Goal: Information Seeking & Learning: Learn about a topic

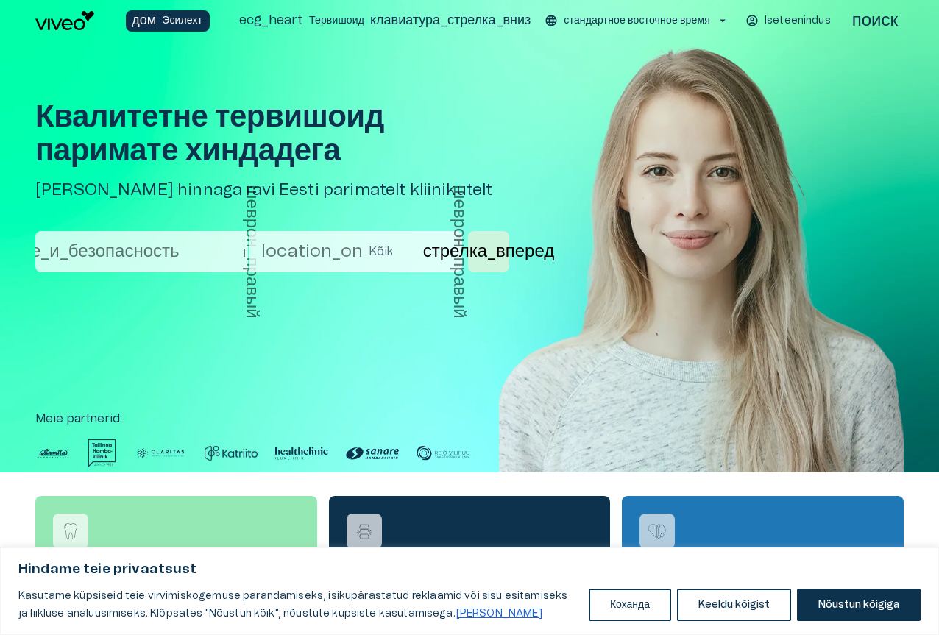
click at [840, 608] on button "Nõustun kõigiga" at bounding box center [859, 605] width 124 height 32
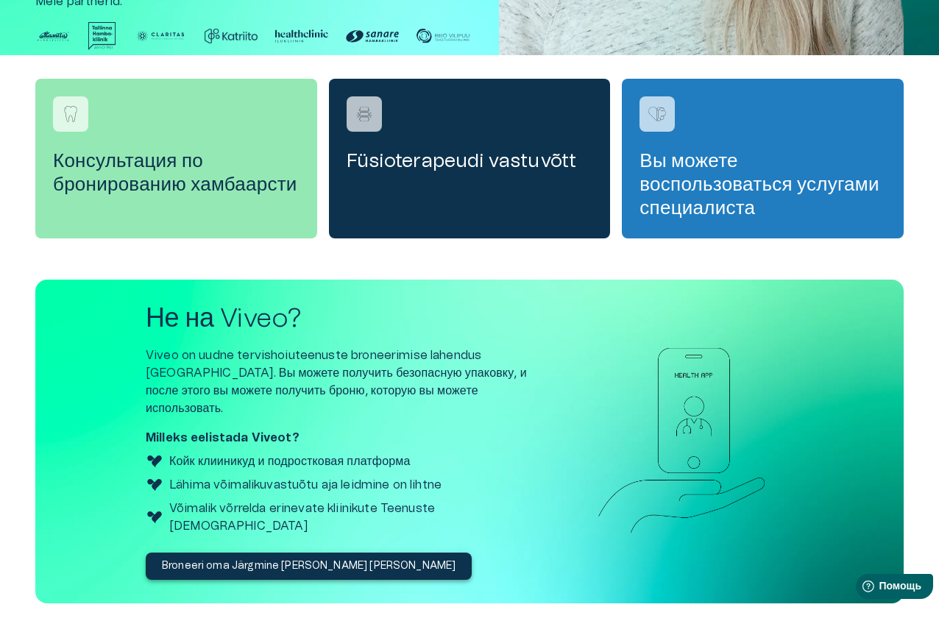
scroll to position [419, 0]
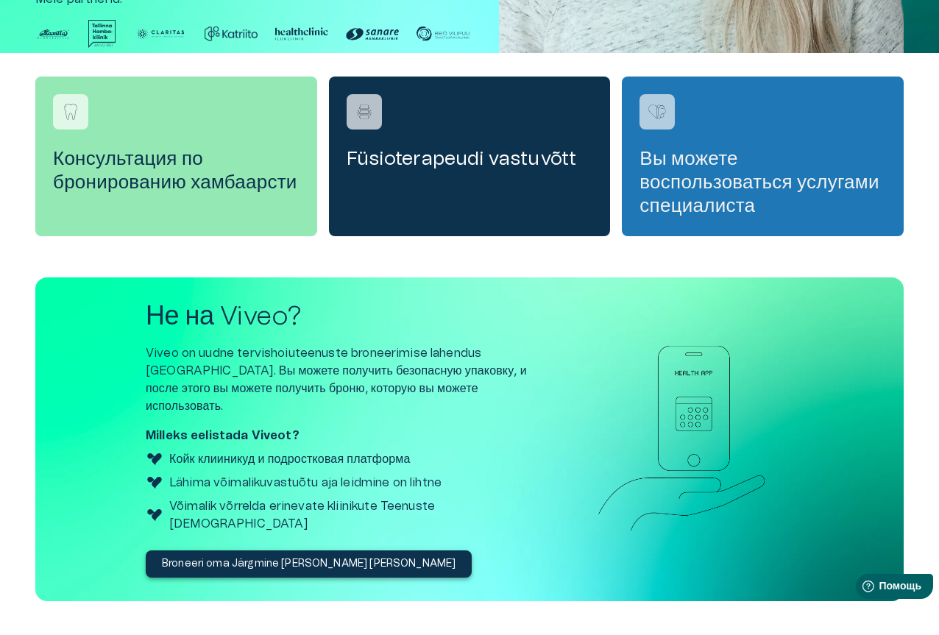
click at [717, 163] on font "Вы можете воспользоваться услугами специалиста" at bounding box center [758, 182] width 239 height 66
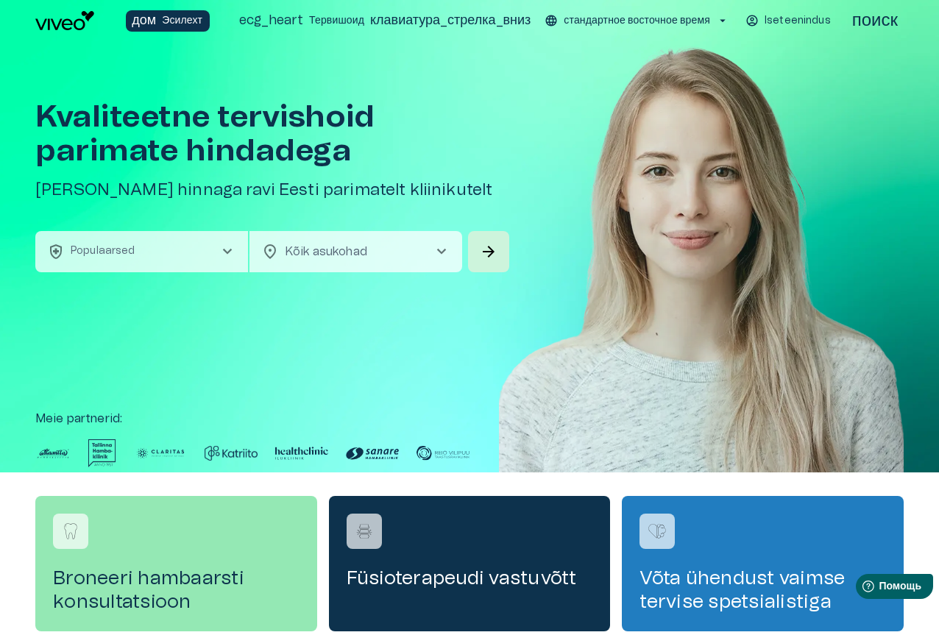
scroll to position [419, 0]
